Goal: Information Seeking & Learning: Check status

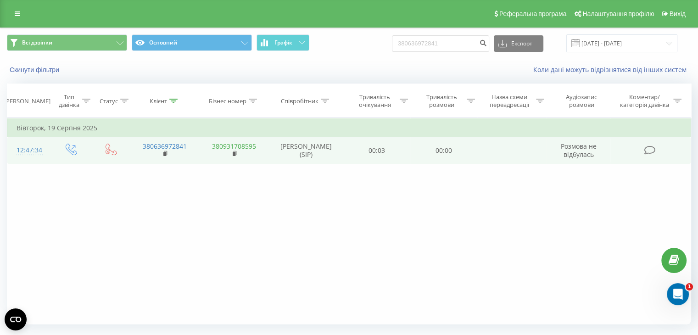
scroll to position [24, 0]
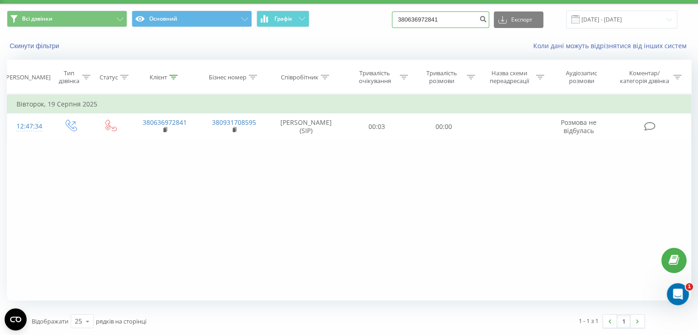
drag, startPoint x: 468, startPoint y: 23, endPoint x: 364, endPoint y: 23, distance: 104.2
click at [364, 23] on div "Всі дзвінки Основний Графік 380636972841 Експорт .csv .xls .xlsx 21.05.2025 - 2…" at bounding box center [349, 20] width 685 height 18
paste input "997170043"
type input "380997170043"
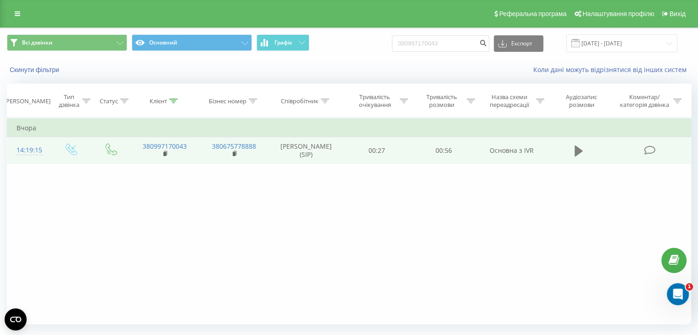
click at [578, 151] on icon at bounding box center [579, 151] width 8 height 11
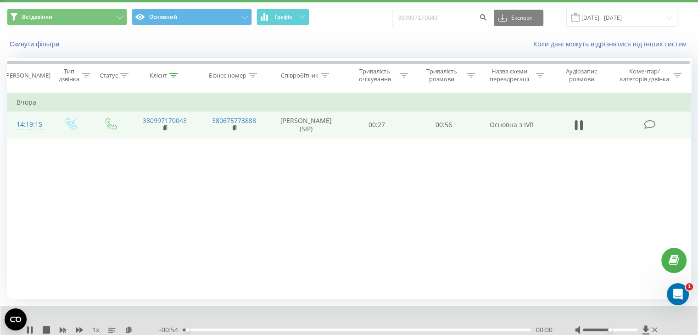
scroll to position [46, 0]
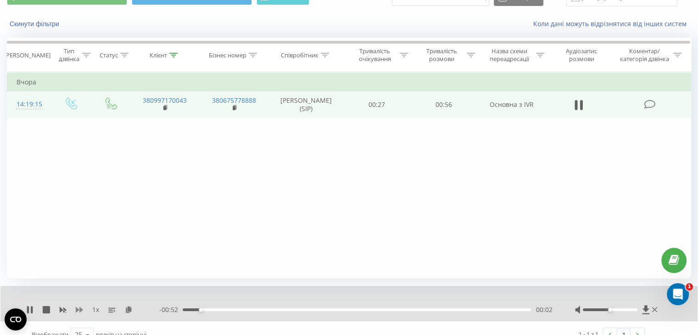
click at [77, 310] on icon at bounding box center [79, 310] width 7 height 6
click at [617, 310] on div at bounding box center [610, 310] width 55 height 3
click at [184, 309] on div "00:00" at bounding box center [357, 310] width 349 height 3
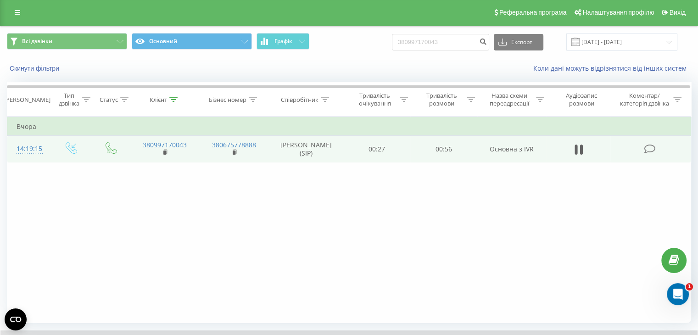
scroll to position [0, 0]
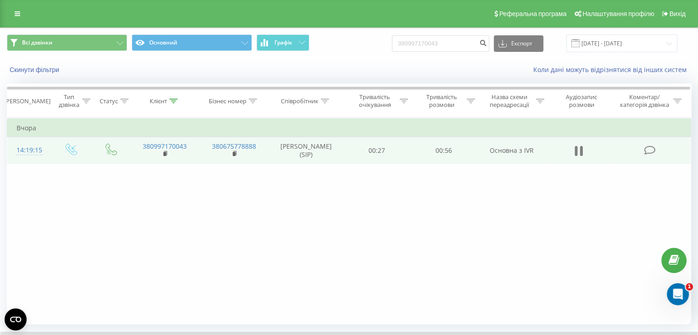
click at [578, 148] on icon at bounding box center [579, 151] width 8 height 13
drag, startPoint x: 424, startPoint y: 39, endPoint x: 387, endPoint y: 40, distance: 37.2
click at [387, 40] on div "Всі дзвінки Основний Графік 380997170043 Експорт .csv .xls .xlsx 21.05.2025 - 2…" at bounding box center [349, 43] width 685 height 18
paste input "1075880"
type input "380991075880"
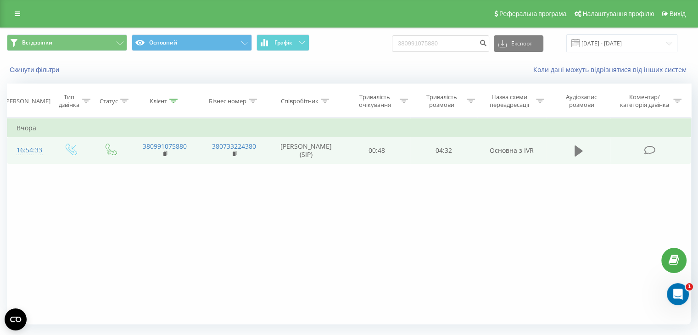
click at [579, 152] on icon at bounding box center [579, 151] width 8 height 11
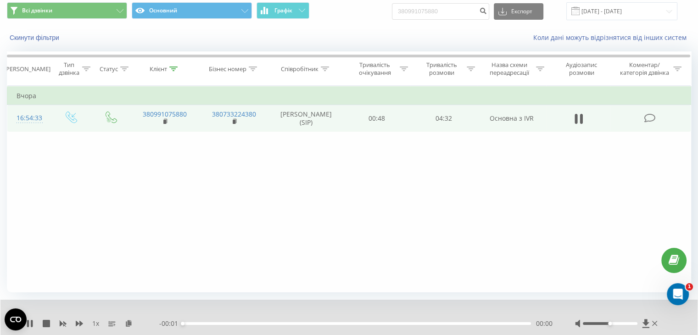
scroll to position [59, 0]
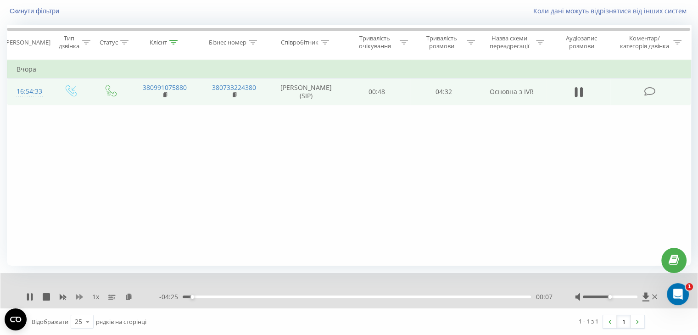
click at [77, 297] on icon at bounding box center [79, 297] width 7 height 6
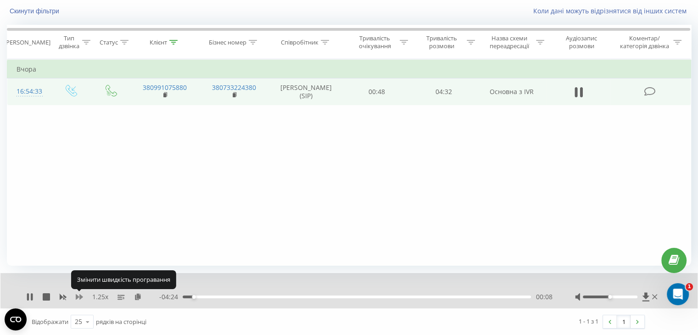
click at [77, 297] on icon at bounding box center [79, 297] width 7 height 6
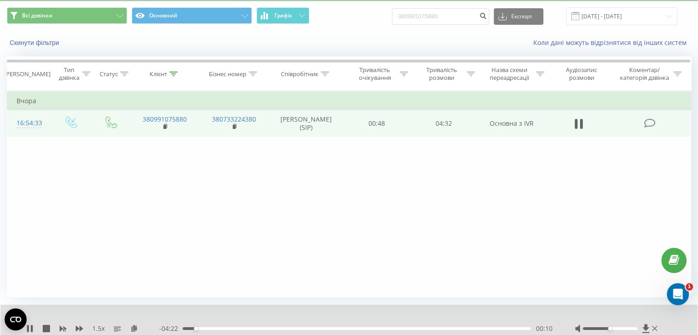
scroll to position [0, 0]
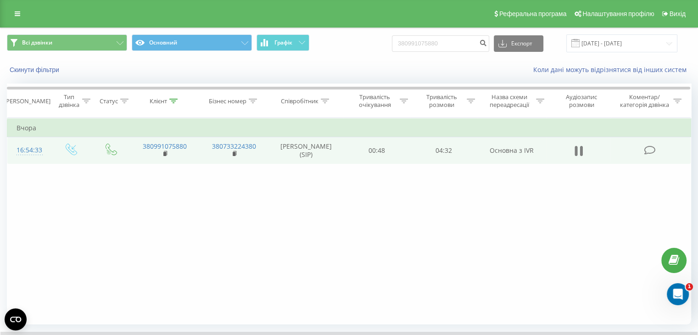
click at [582, 149] on icon at bounding box center [581, 151] width 3 height 10
drag, startPoint x: 469, startPoint y: 38, endPoint x: 355, endPoint y: 40, distance: 113.5
click at [355, 40] on div "Всі дзвінки Основний Графік 380991075880 Експорт .csv .xls .xlsx 21.05.2025 - 2…" at bounding box center [349, 43] width 685 height 18
paste input "660751879"
type input "380660751879"
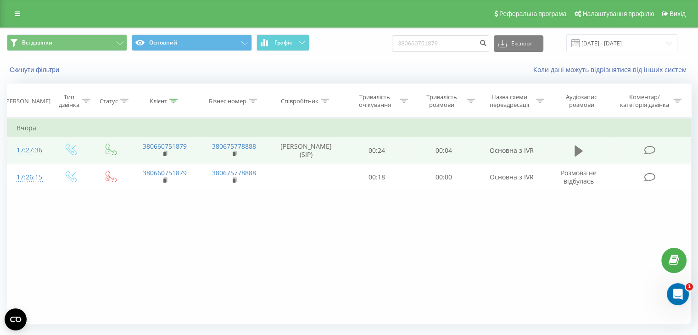
click at [579, 150] on icon at bounding box center [579, 151] width 8 height 11
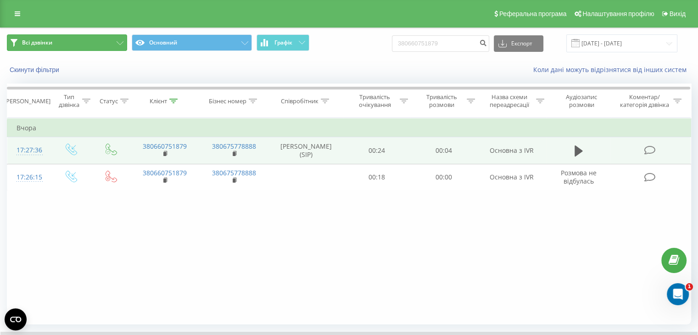
click at [32, 45] on span "Всі дзвінки" at bounding box center [37, 42] width 30 height 7
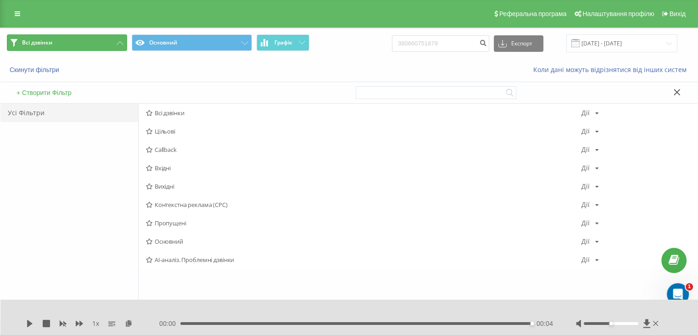
click at [34, 46] on span "Всі дзвінки" at bounding box center [37, 42] width 30 height 7
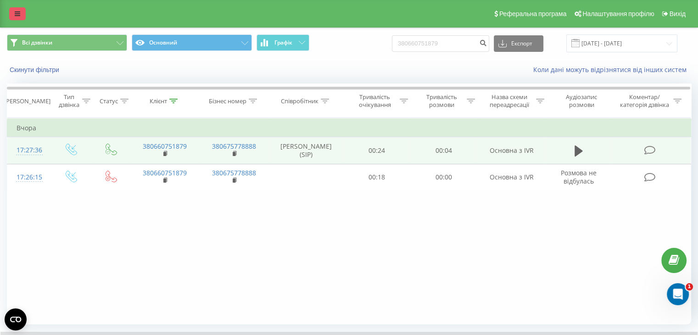
click at [15, 17] on icon at bounding box center [18, 14] width 6 height 6
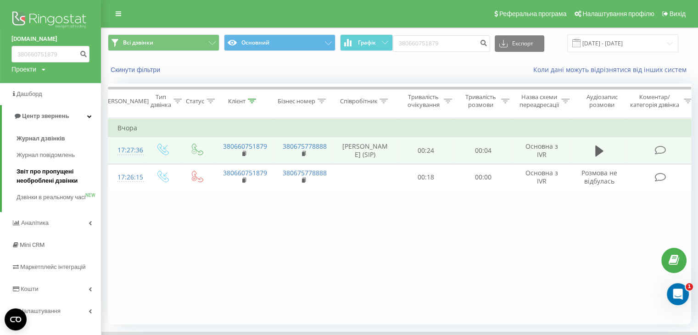
click at [47, 183] on span "Звіт про пропущені необроблені дзвінки" at bounding box center [57, 176] width 80 height 18
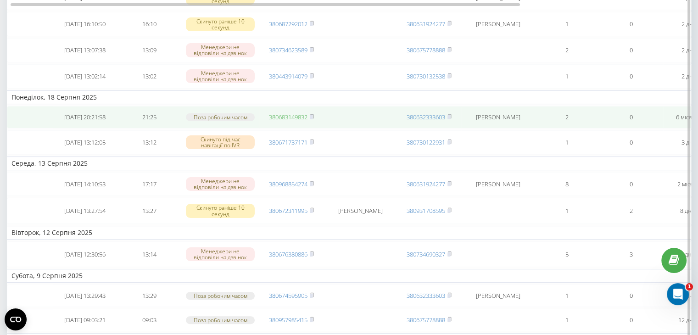
scroll to position [92, 0]
